Goal: Task Accomplishment & Management: Manage account settings

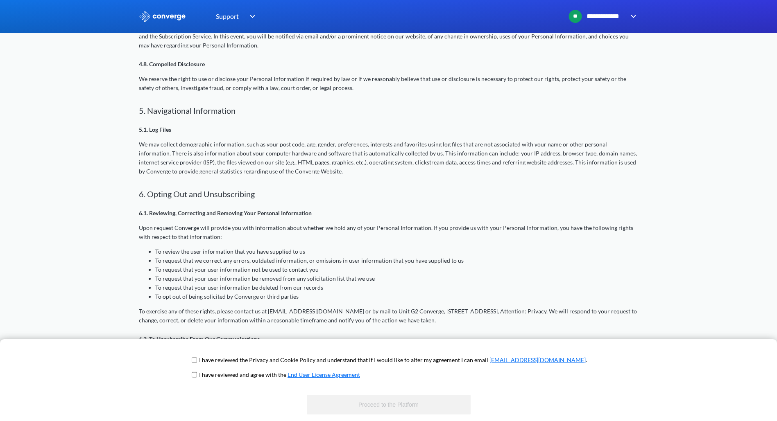
scroll to position [900, 0]
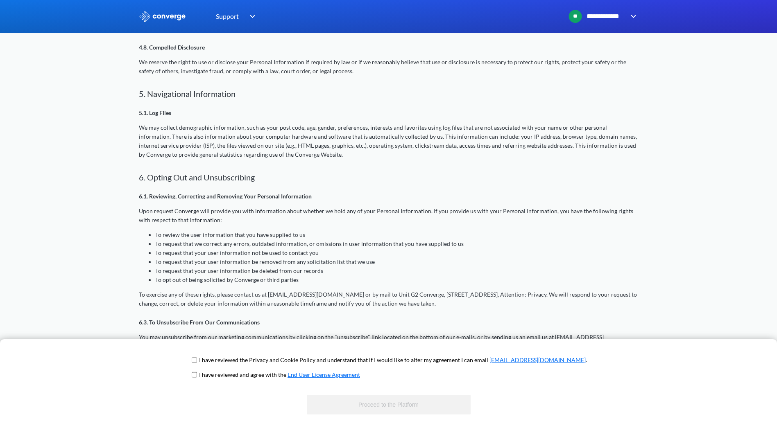
click at [233, 359] on p "I have reviewed the Privacy and Cookie Policy and understand that if I would li…" at bounding box center [393, 360] width 388 height 9
click at [227, 359] on p "I have reviewed the Privacy and Cookie Policy and understand that if I would li…" at bounding box center [393, 360] width 388 height 9
click at [197, 374] on input "checkbox" at bounding box center [194, 375] width 5 height 7
checkbox input "true"
click at [197, 361] on input "checkbox" at bounding box center [194, 360] width 5 height 7
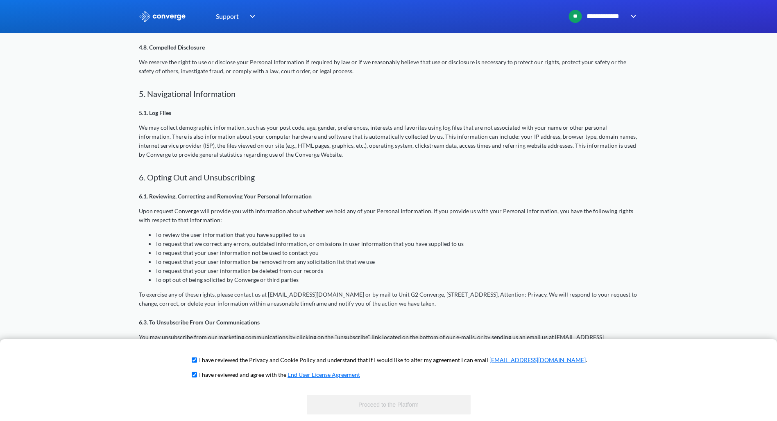
checkbox input "true"
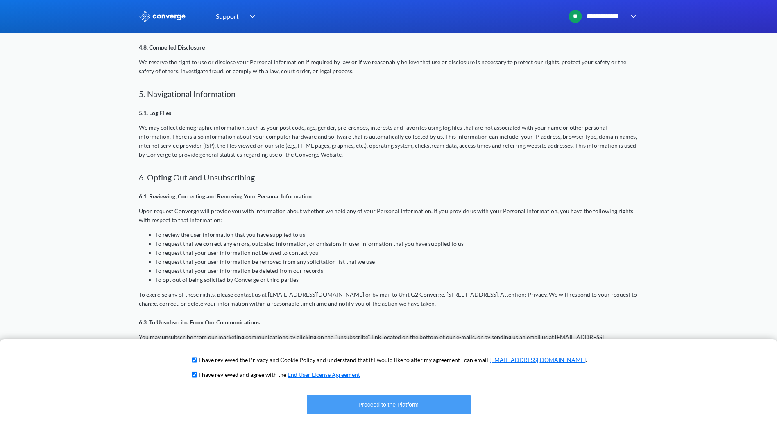
click at [416, 403] on button "Proceed to the Platform" at bounding box center [389, 405] width 164 height 20
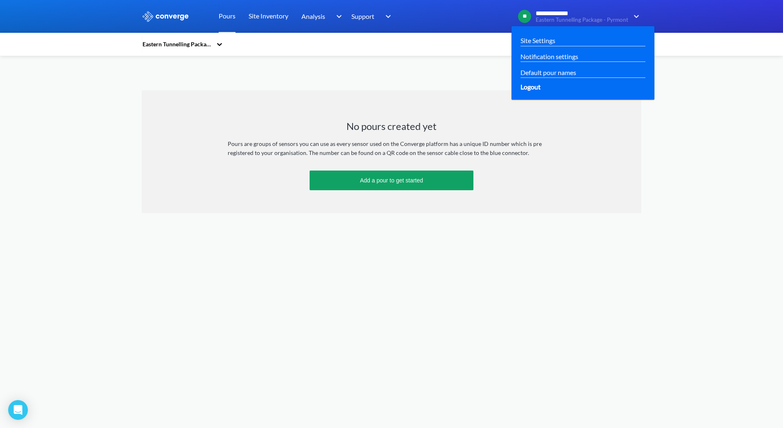
click at [536, 87] on span "Logout" at bounding box center [530, 86] width 20 height 10
